Goal: Task Accomplishment & Management: Use online tool/utility

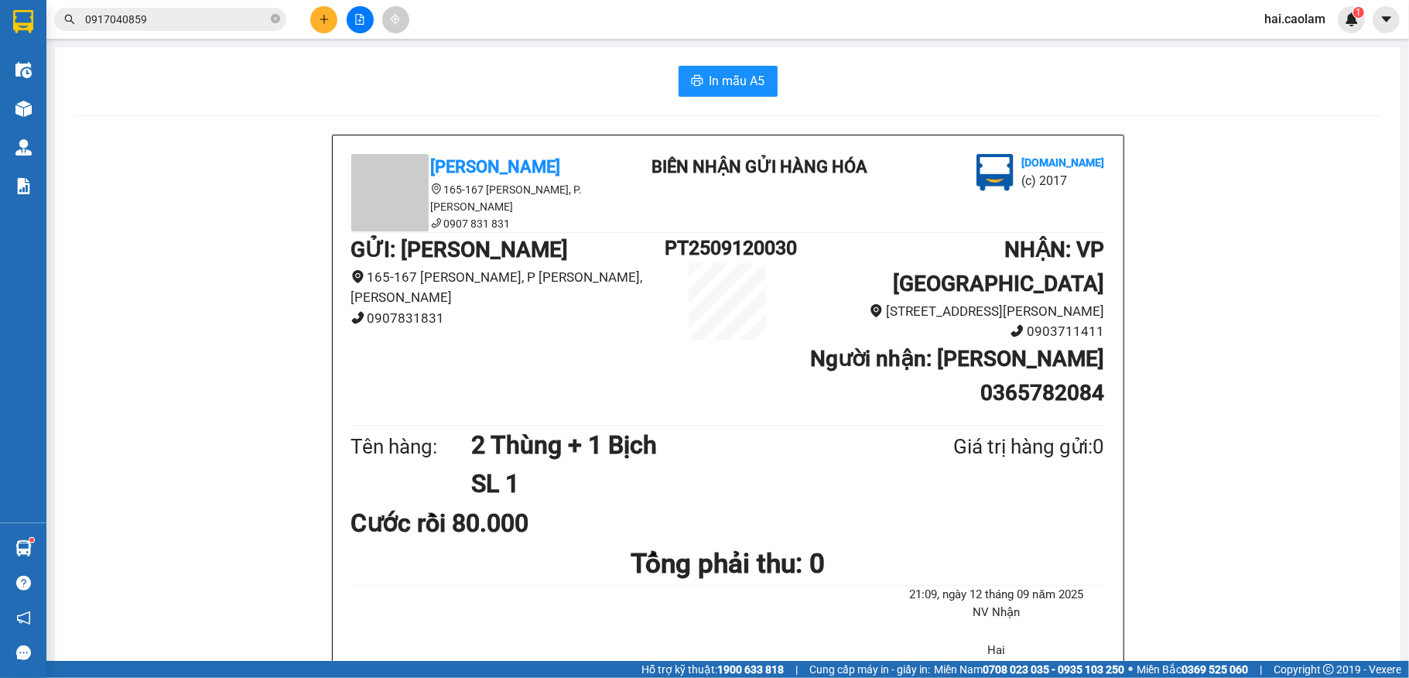
click at [193, 8] on span "0917040859" at bounding box center [170, 19] width 232 height 23
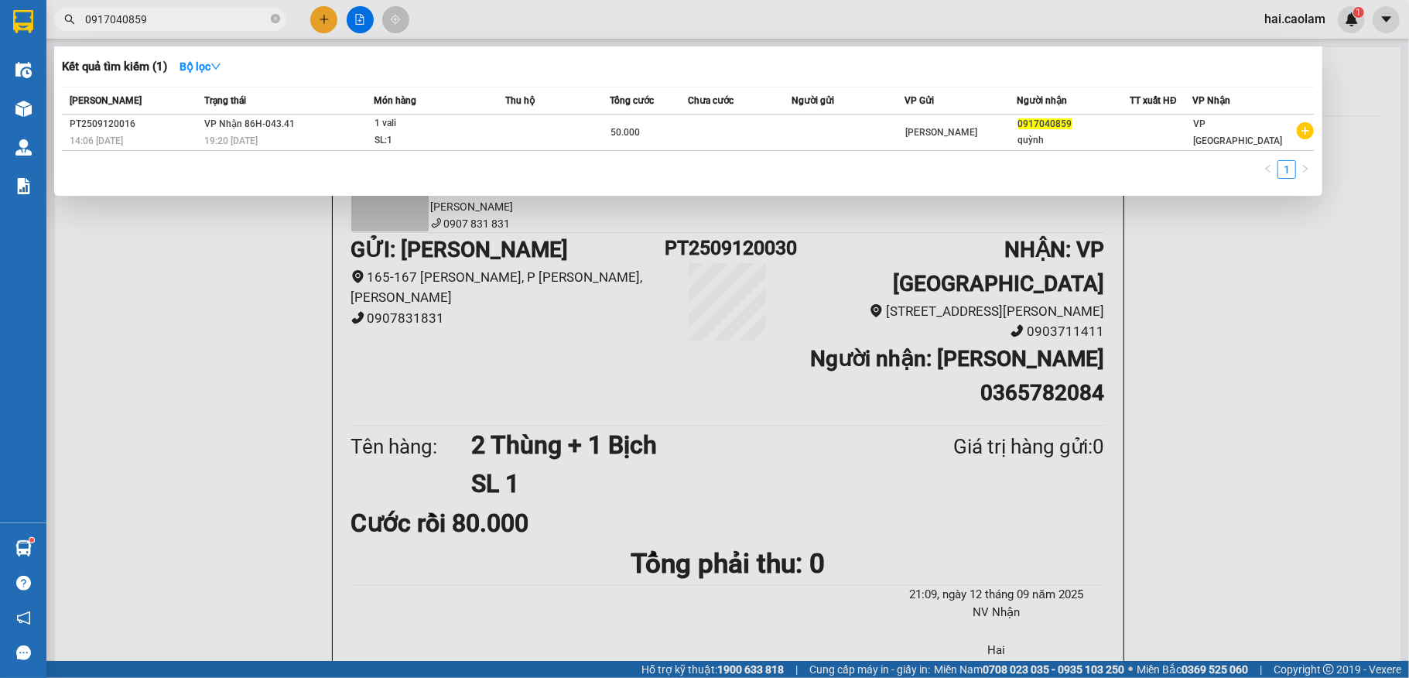
click at [197, 31] on div "Kết quả [PERSON_NAME] ( 1 ) Bộ lọc Mã ĐH Trạng thái Món hàng Thu hộ [PERSON_NAM…" at bounding box center [151, 19] width 302 height 27
click at [197, 31] on div at bounding box center [704, 339] width 1409 height 678
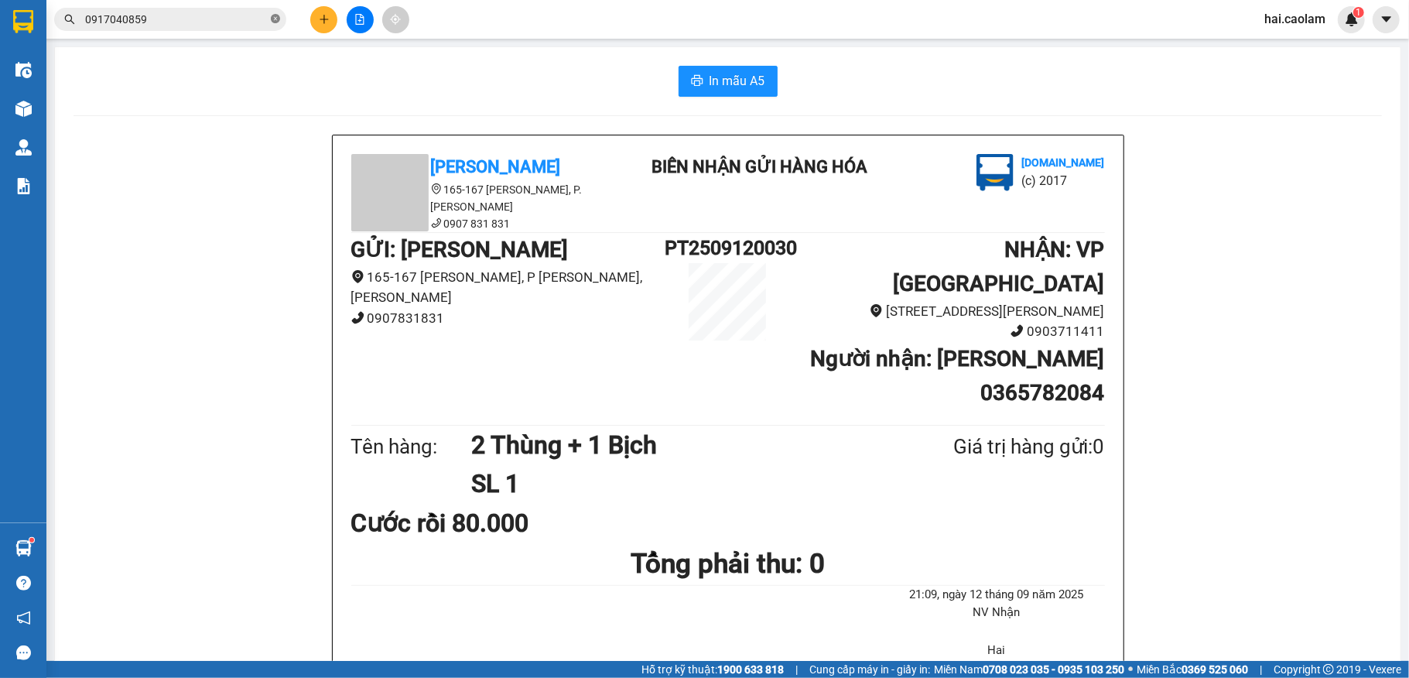
click at [273, 17] on icon "close-circle" at bounding box center [275, 18] width 9 height 9
click at [232, 25] on input "text" at bounding box center [176, 19] width 183 height 17
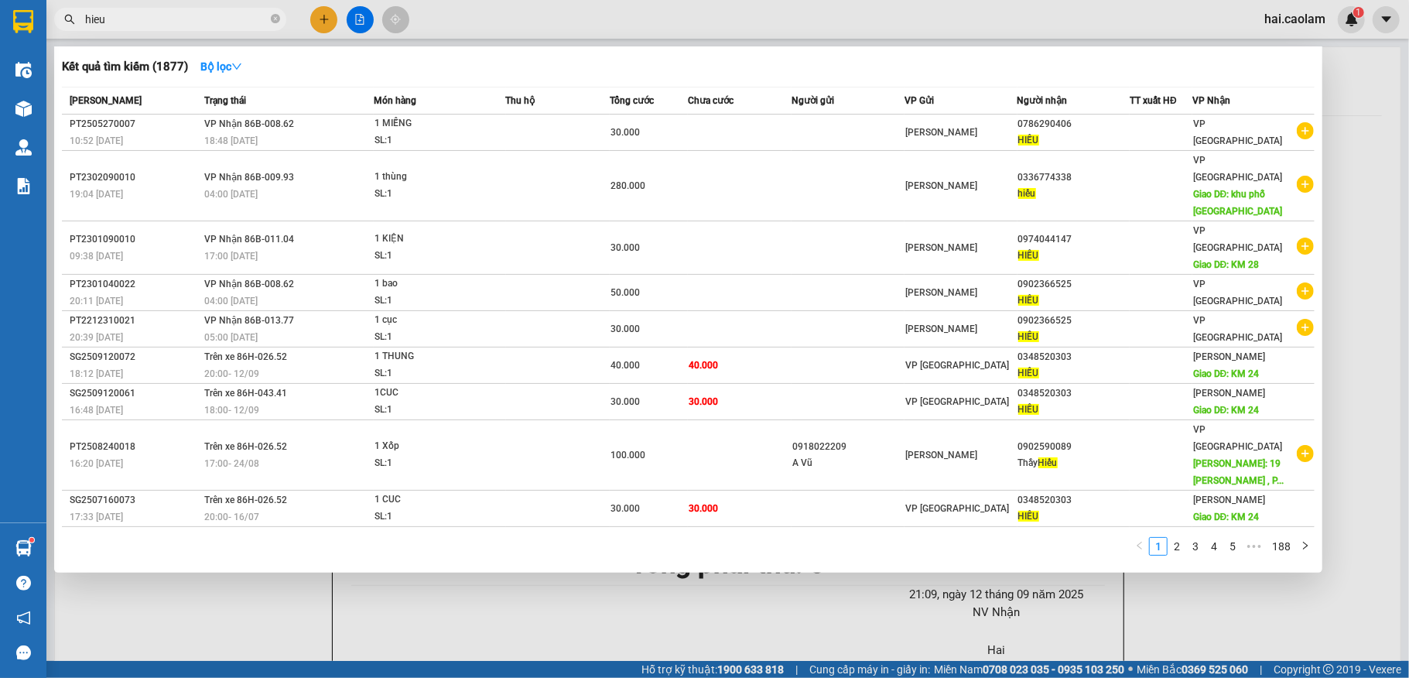
type input "hieu"
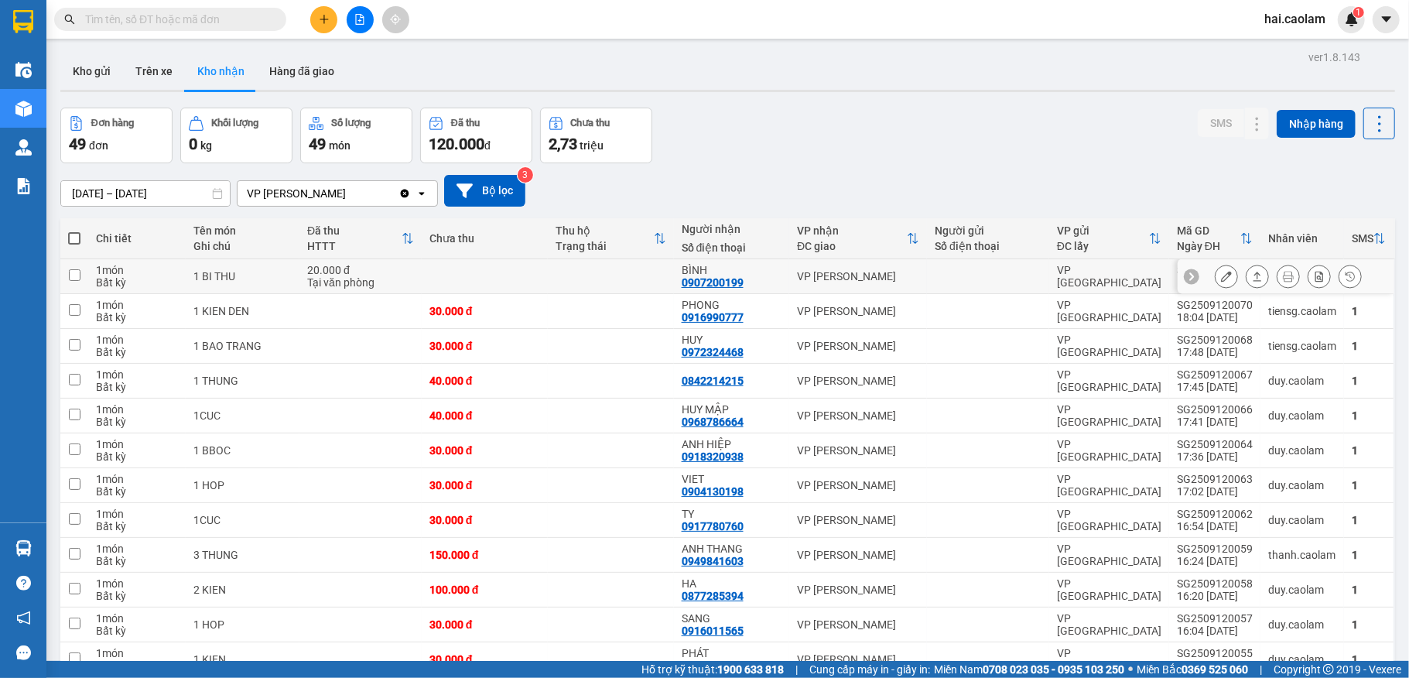
scroll to position [825, 0]
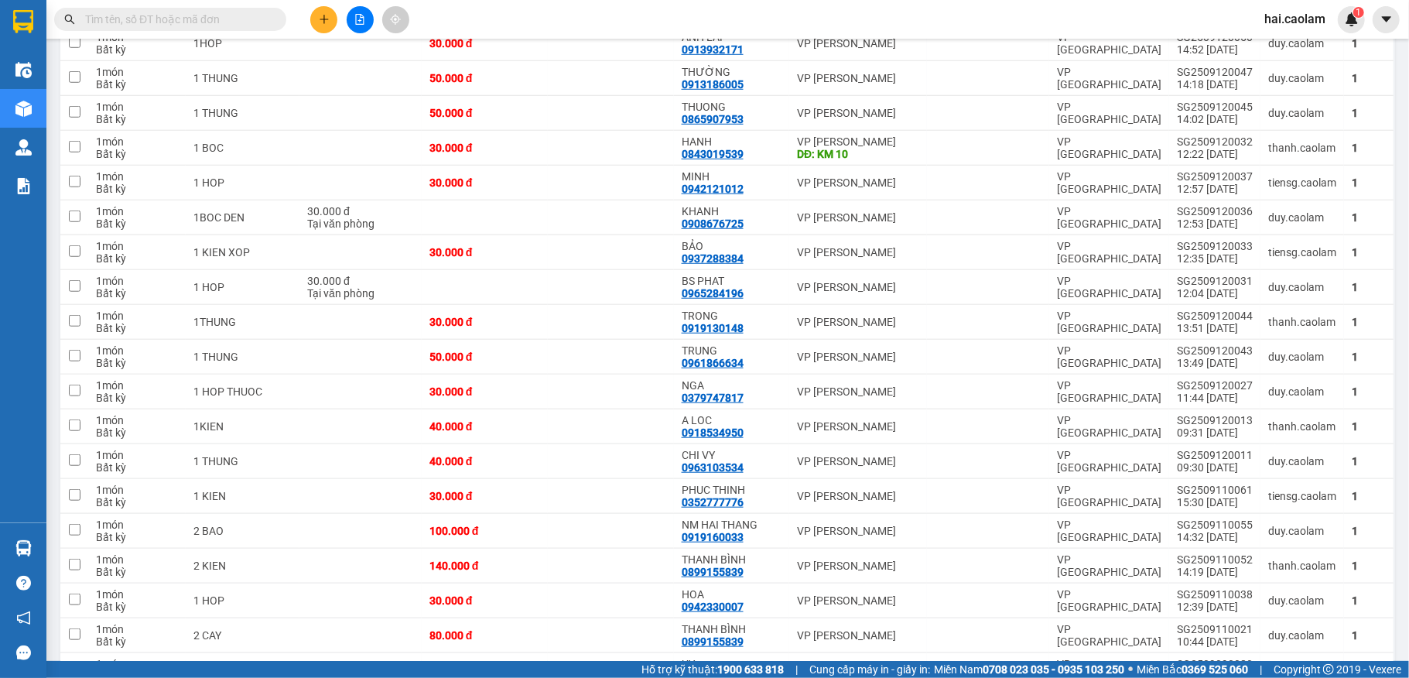
click at [254, 11] on input "text" at bounding box center [176, 19] width 183 height 17
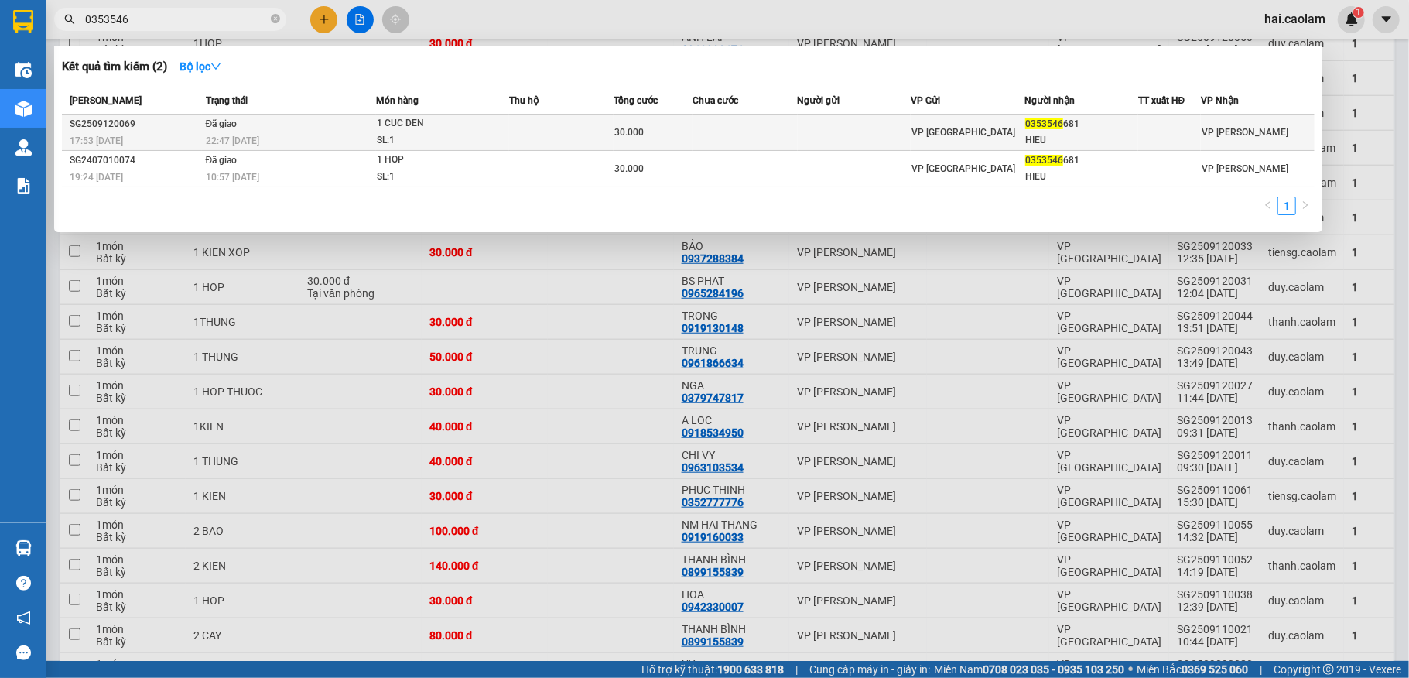
type input "0353546"
click at [868, 128] on td at bounding box center [855, 133] width 114 height 36
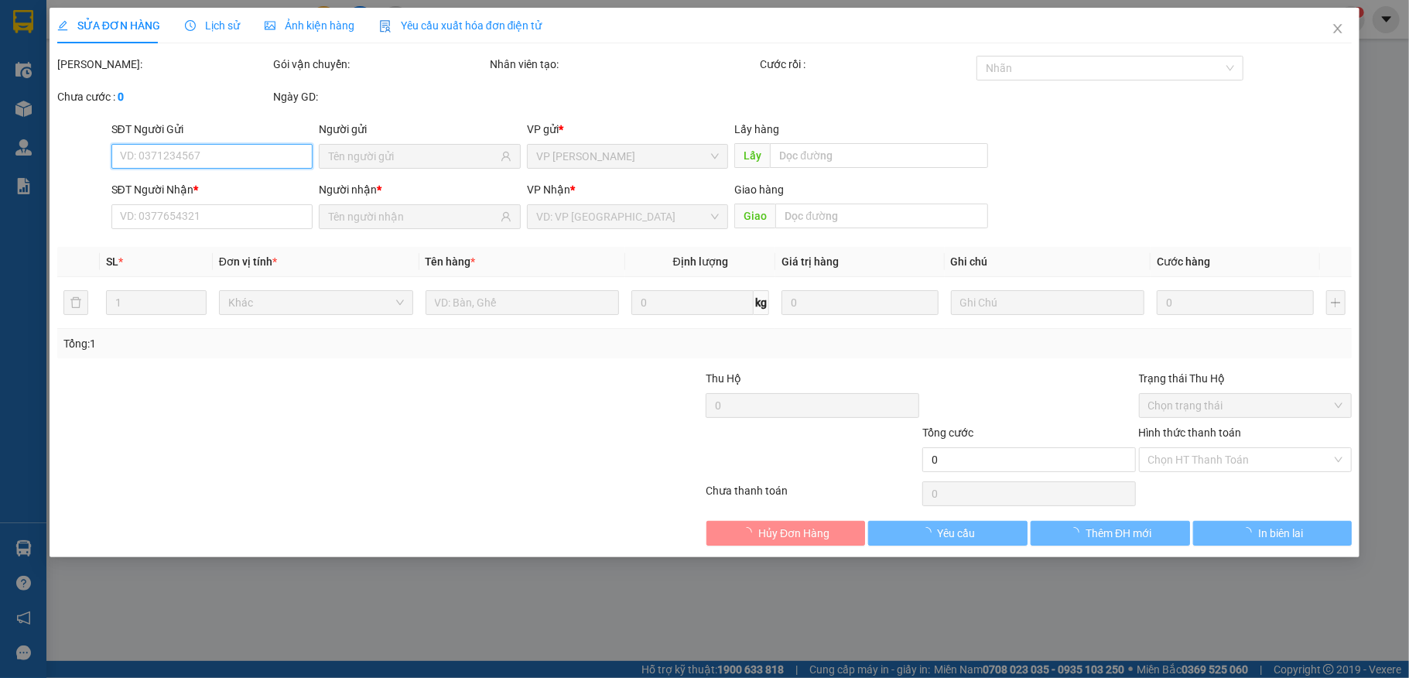
type input "0353546681"
type input "HIEU"
type input "30.000"
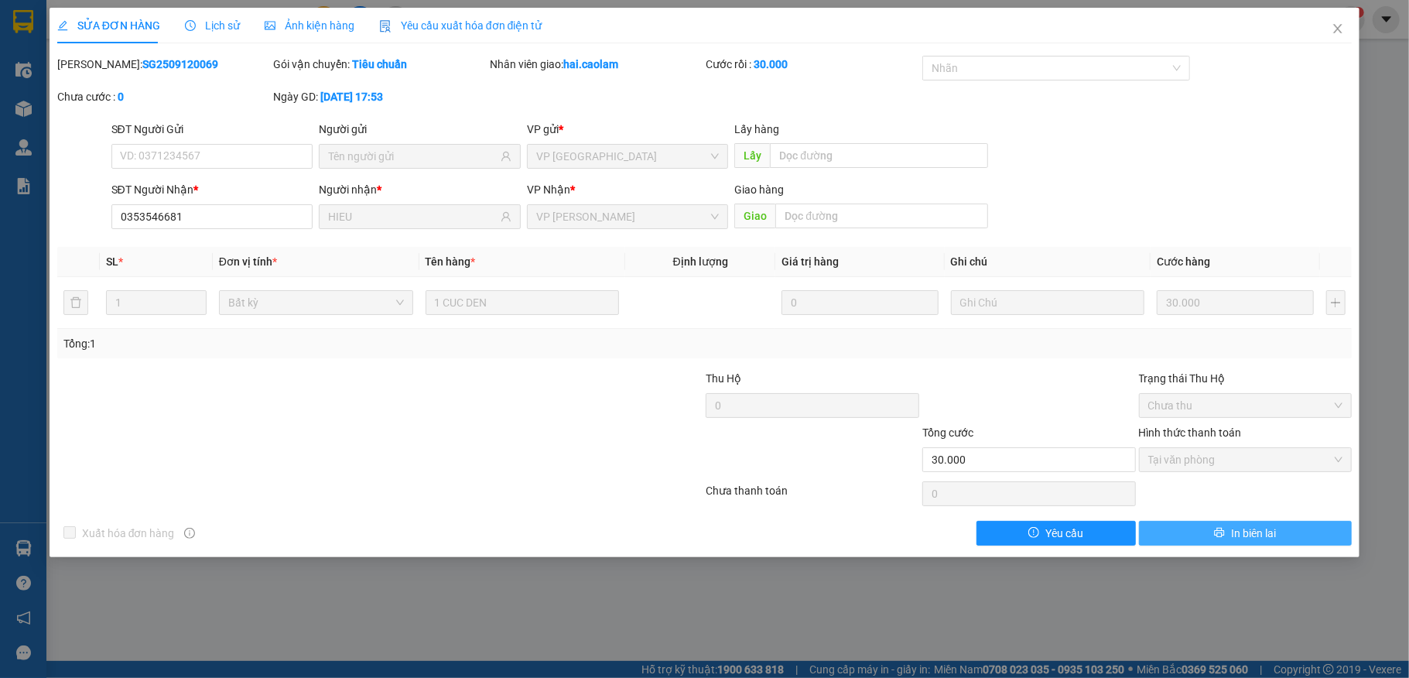
click at [1236, 536] on span "In biên lai" at bounding box center [1253, 533] width 45 height 17
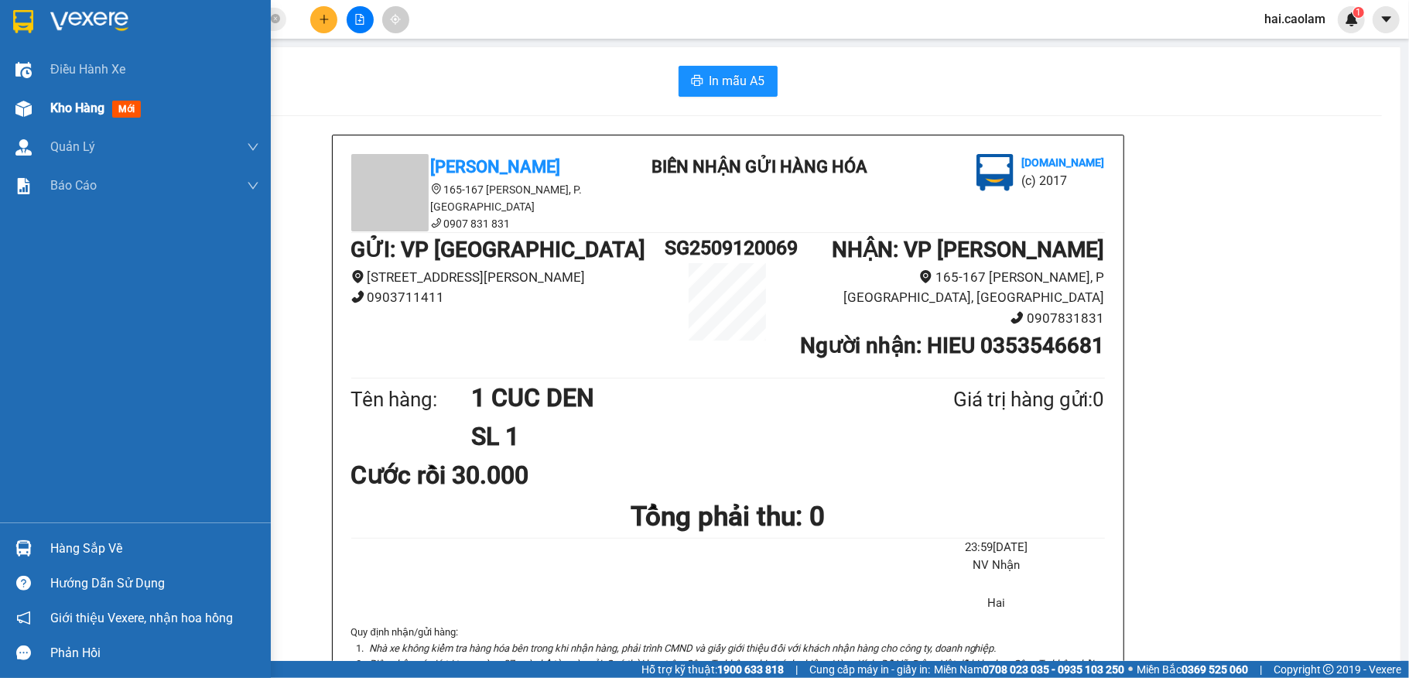
click at [53, 116] on div "Kho hàng mới" at bounding box center [98, 107] width 97 height 19
